Goal: Find specific page/section: Find specific page/section

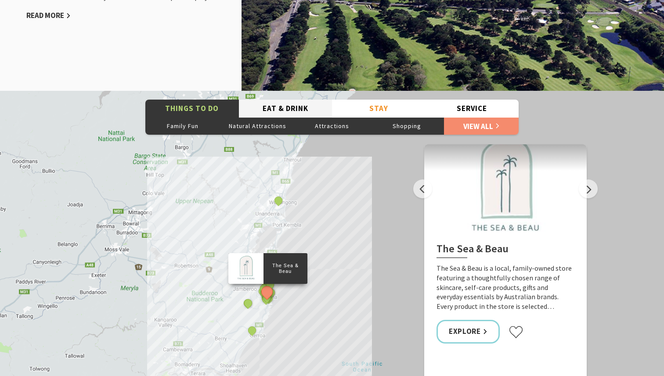
scroll to position [1177, 0]
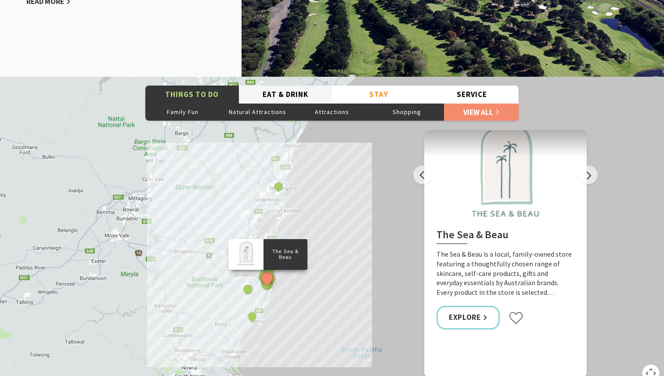
click at [276, 87] on button "Eat & Drink" at bounding box center [286, 95] width 94 height 18
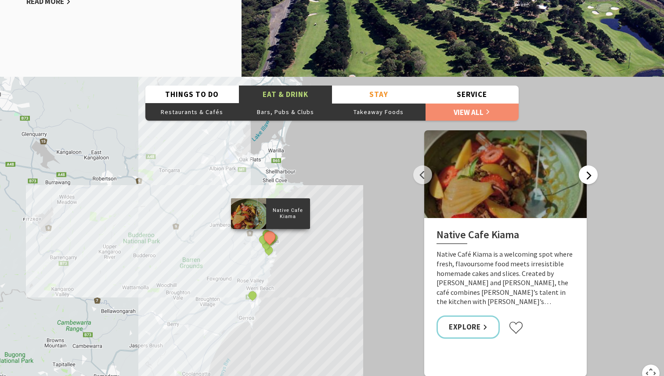
click at [590, 170] on button "Next" at bounding box center [588, 175] width 19 height 19
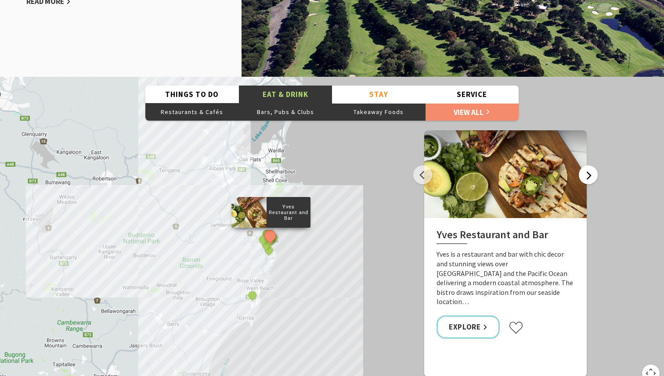
click at [590, 170] on button "Next" at bounding box center [588, 175] width 19 height 19
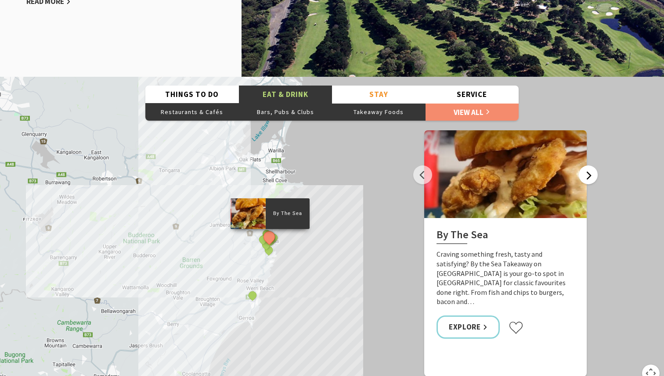
click at [590, 171] on button "Next" at bounding box center [588, 175] width 19 height 19
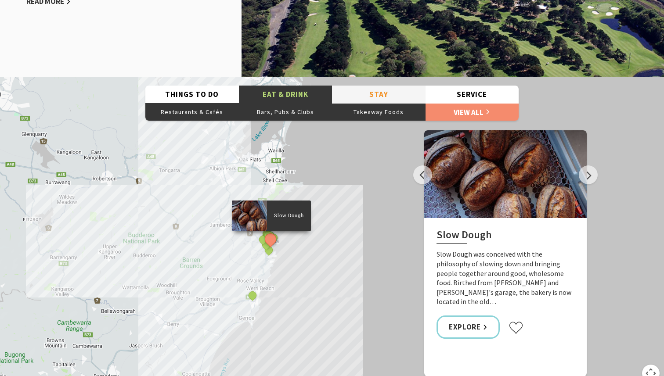
click at [401, 91] on button "Stay" at bounding box center [379, 95] width 94 height 18
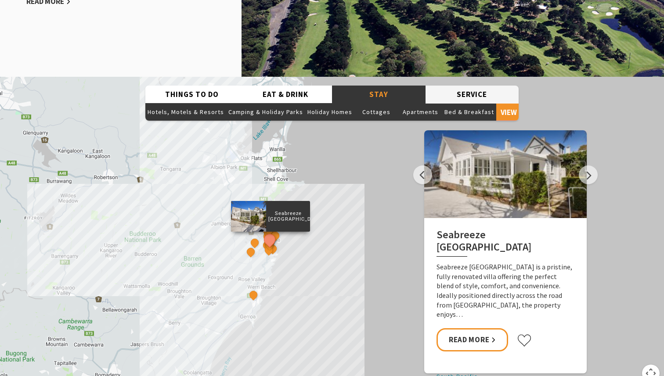
click at [446, 89] on button "Service" at bounding box center [473, 95] width 94 height 18
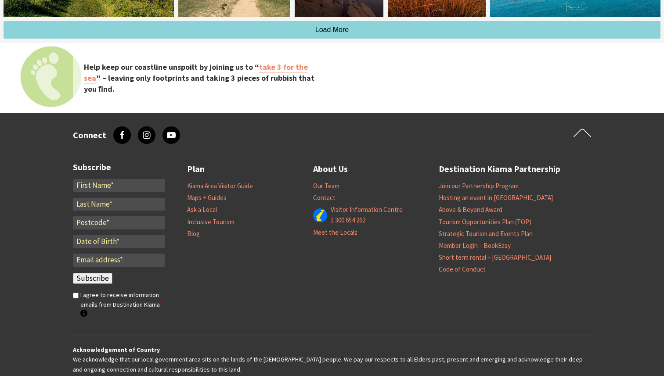
scroll to position [2736, 0]
